Goal: Transaction & Acquisition: Book appointment/travel/reservation

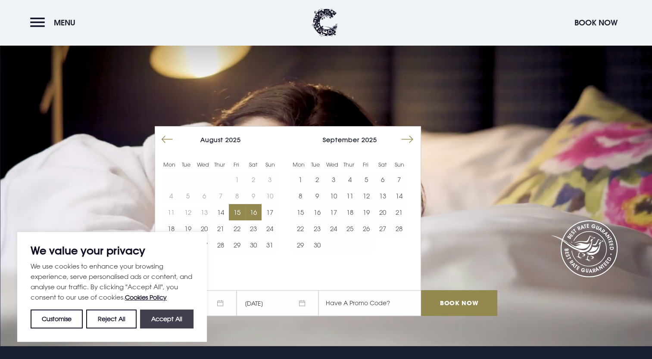
click at [188, 320] on button "Accept All" at bounding box center [166, 319] width 53 height 19
checkbox input "true"
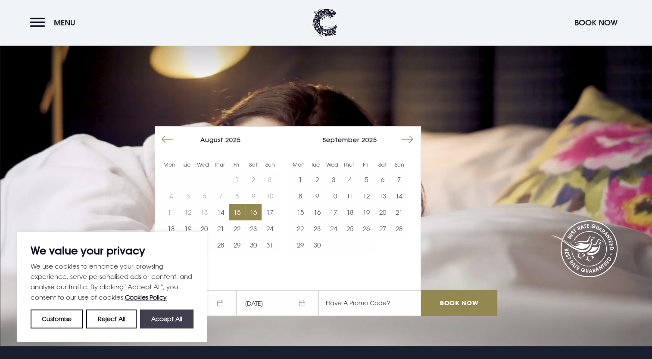
checkbox input "true"
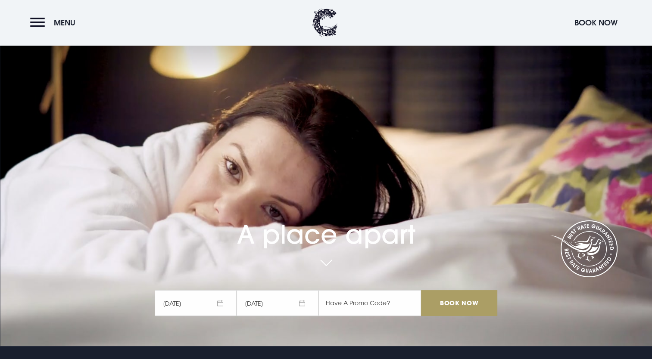
click at [447, 305] on input "Book Now" at bounding box center [459, 303] width 76 height 26
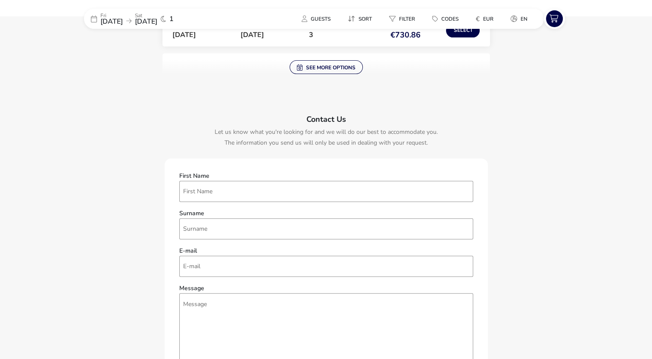
scroll to position [258, 0]
